Goal: Task Accomplishment & Management: Manage account settings

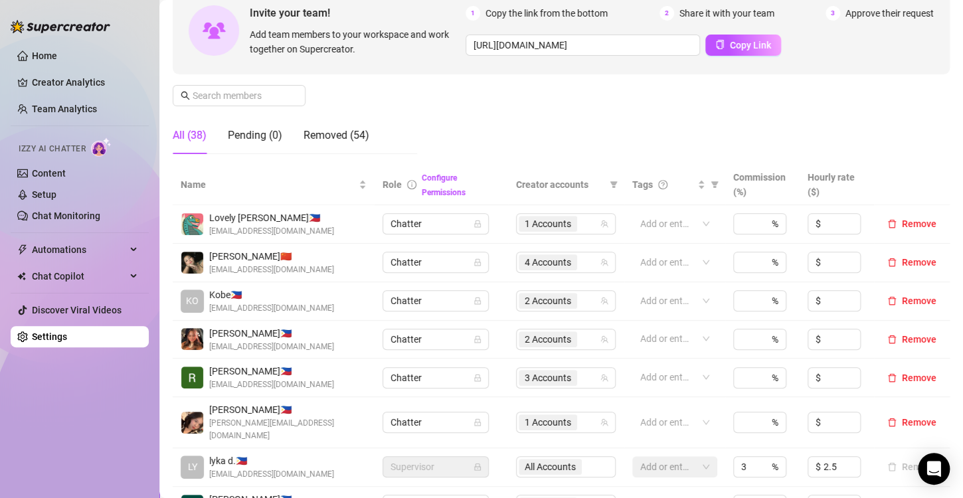
scroll to position [399, 0]
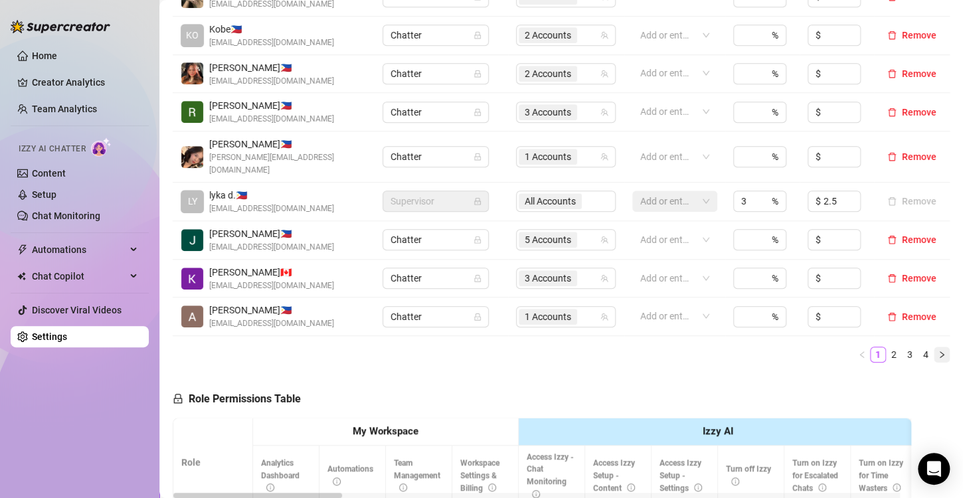
click at [934, 347] on button "button" at bounding box center [942, 355] width 16 height 16
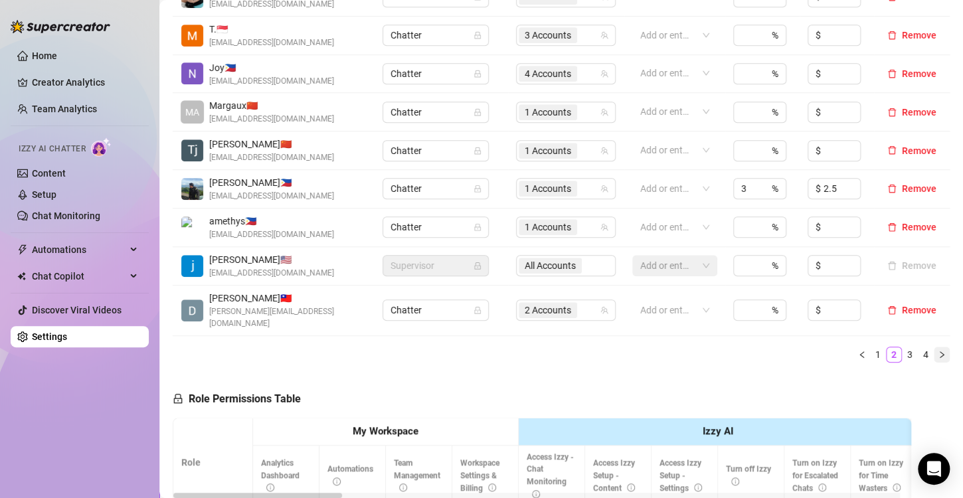
click at [937, 347] on button "button" at bounding box center [942, 355] width 16 height 16
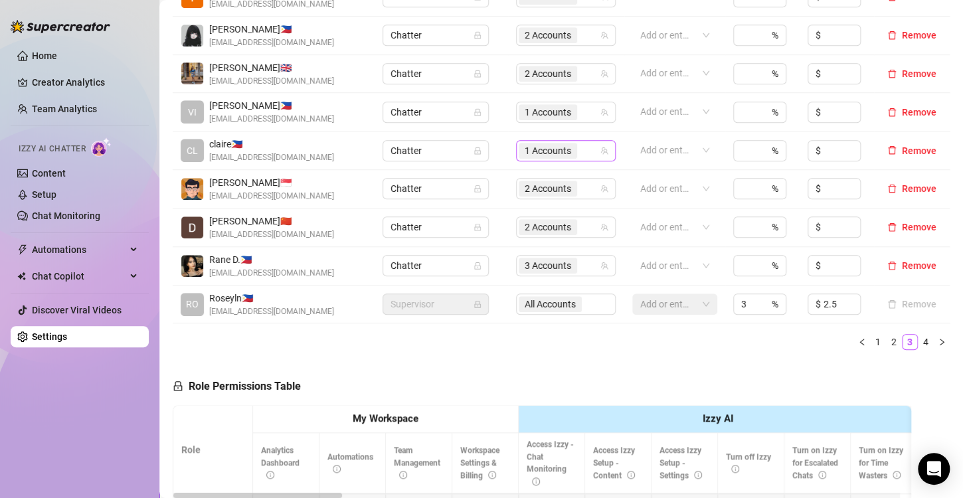
click at [539, 151] on span "1 Accounts" at bounding box center [548, 151] width 47 height 15
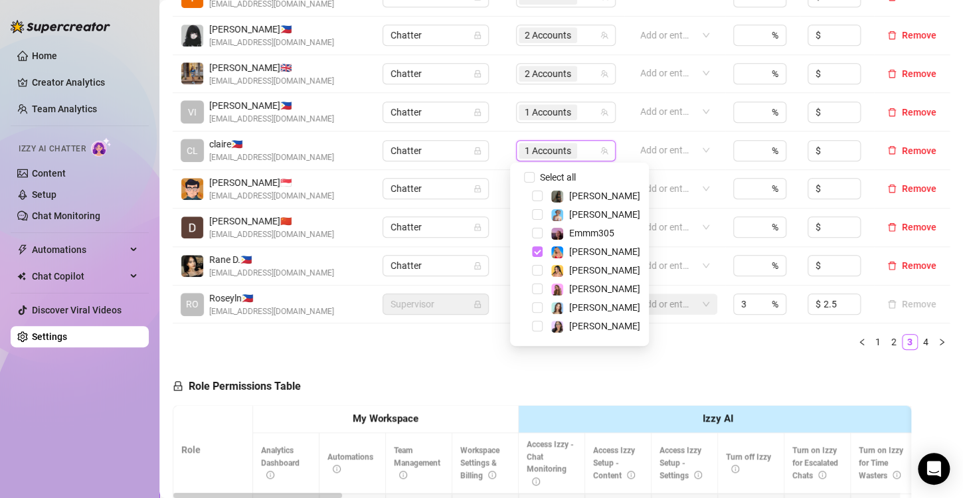
click at [538, 249] on span "Select tree node" at bounding box center [537, 252] width 11 height 11
click at [535, 194] on span "Select tree node" at bounding box center [537, 196] width 11 height 11
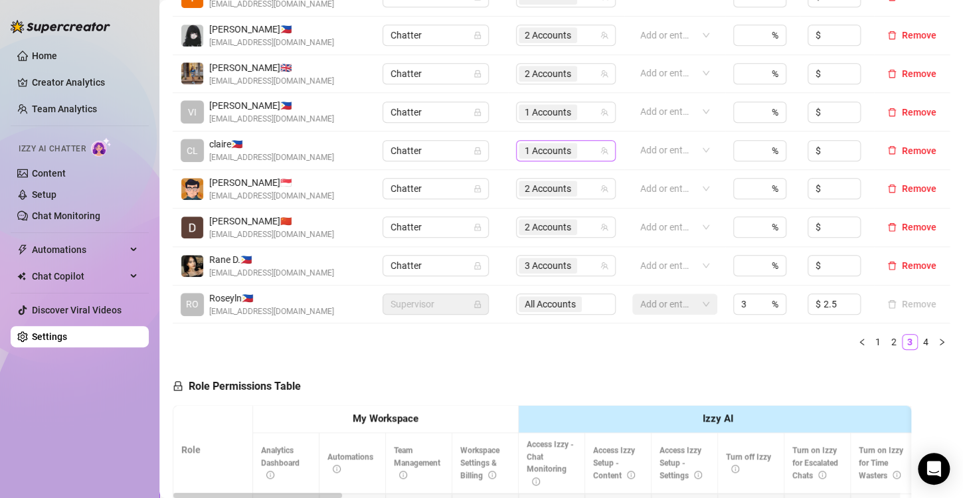
click at [529, 151] on span "1 Accounts" at bounding box center [548, 151] width 47 height 15
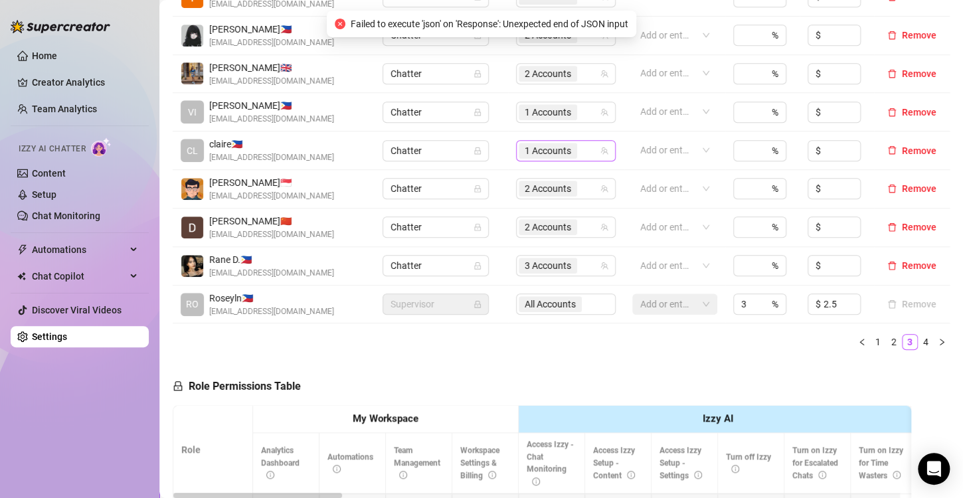
click at [544, 150] on span "1 Accounts" at bounding box center [548, 151] width 47 height 15
